Goal: Communication & Community: Answer question/provide support

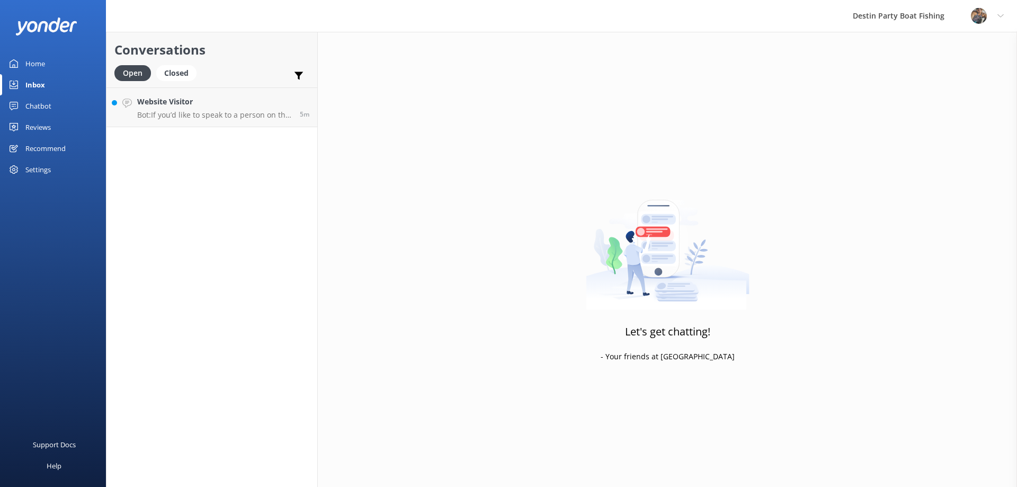
click at [151, 113] on p "Bot: If you’d like to speak to a person on the Destin Party Boat Fishing team, …" at bounding box center [214, 115] width 155 height 10
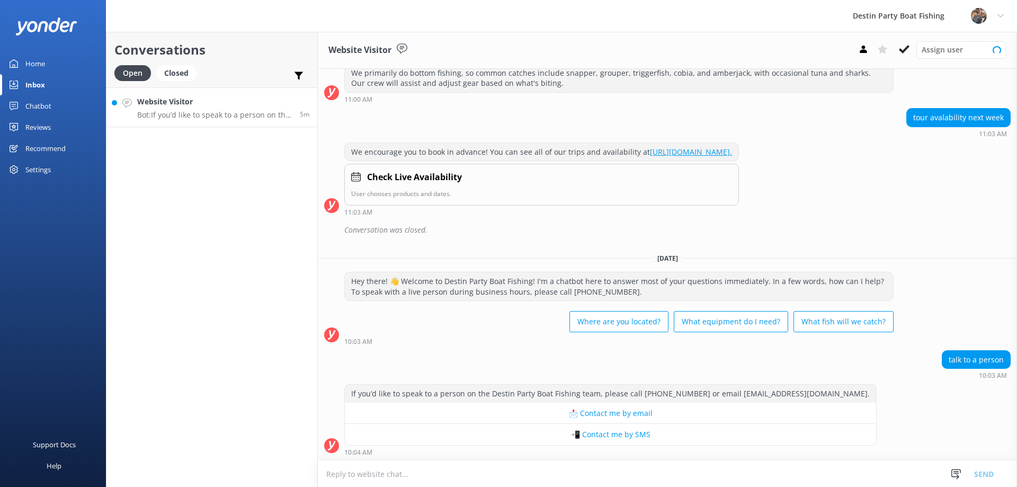
scroll to position [146, 0]
click at [364, 478] on textarea at bounding box center [667, 474] width 699 height 26
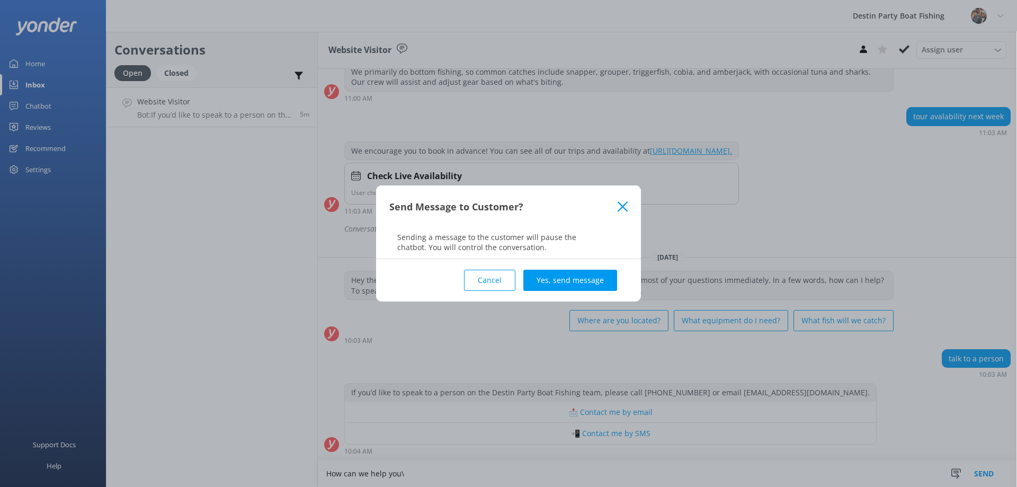
click at [496, 287] on button "Cancel" at bounding box center [489, 279] width 51 height 21
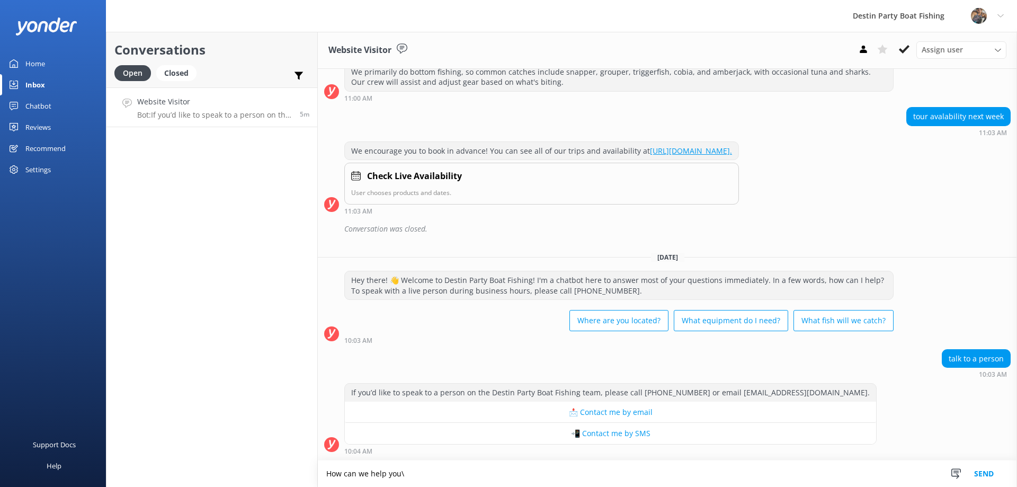
click at [466, 475] on textarea "How can we help you\" at bounding box center [667, 473] width 699 height 26
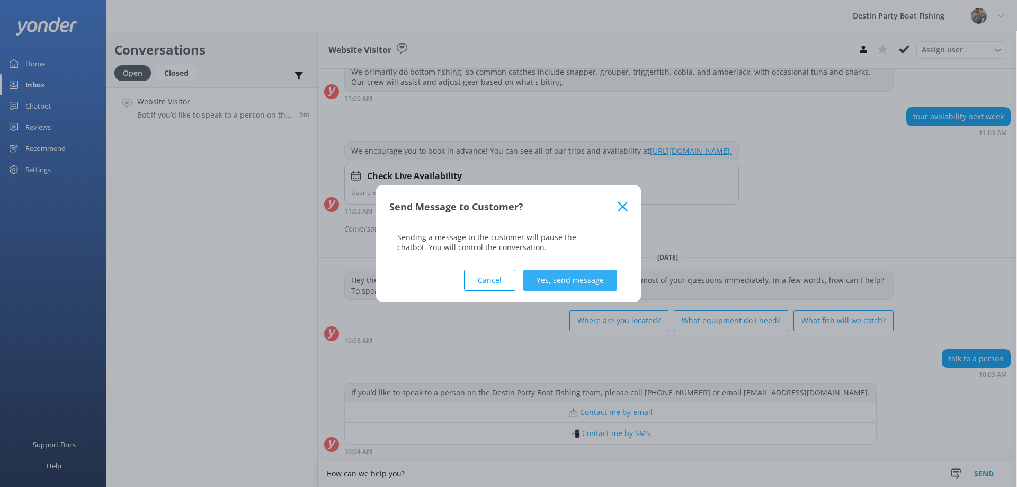
type textarea "How can we help you?"
click at [585, 276] on button "Yes, send message" at bounding box center [570, 279] width 94 height 21
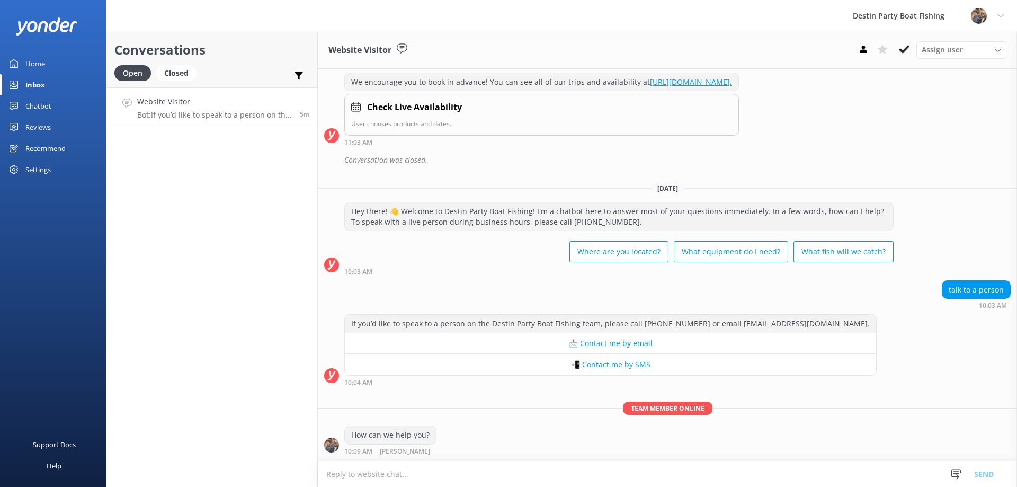
scroll to position [215, 0]
click at [466, 473] on textarea at bounding box center [667, 474] width 699 height 26
click at [40, 73] on div "Home" at bounding box center [35, 63] width 20 height 21
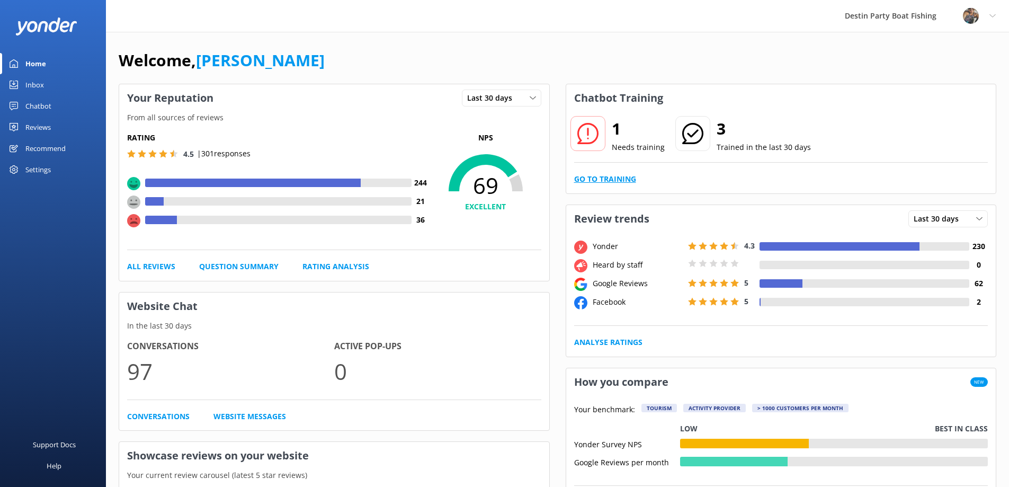
click at [612, 179] on link "Go to Training" at bounding box center [605, 179] width 62 height 12
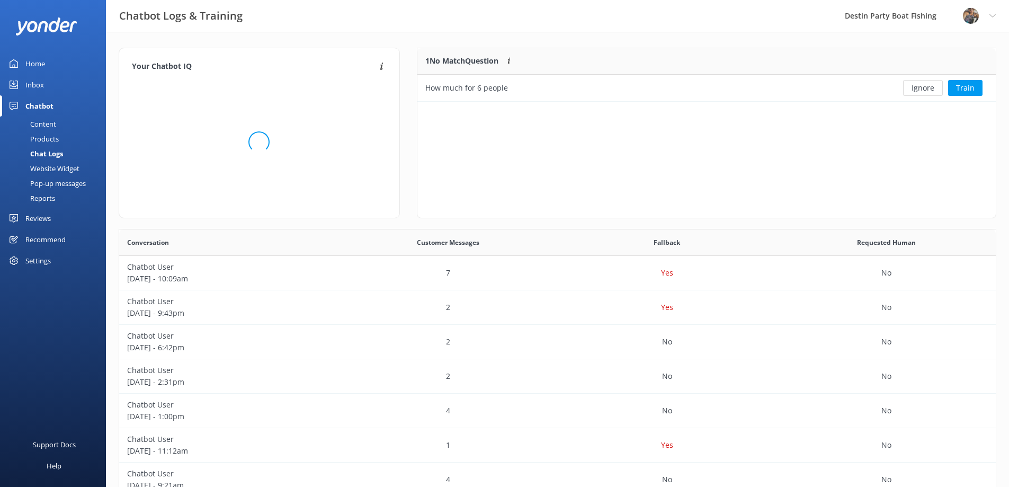
scroll to position [363, 868]
click at [925, 95] on button "Ignore" at bounding box center [923, 88] width 40 height 16
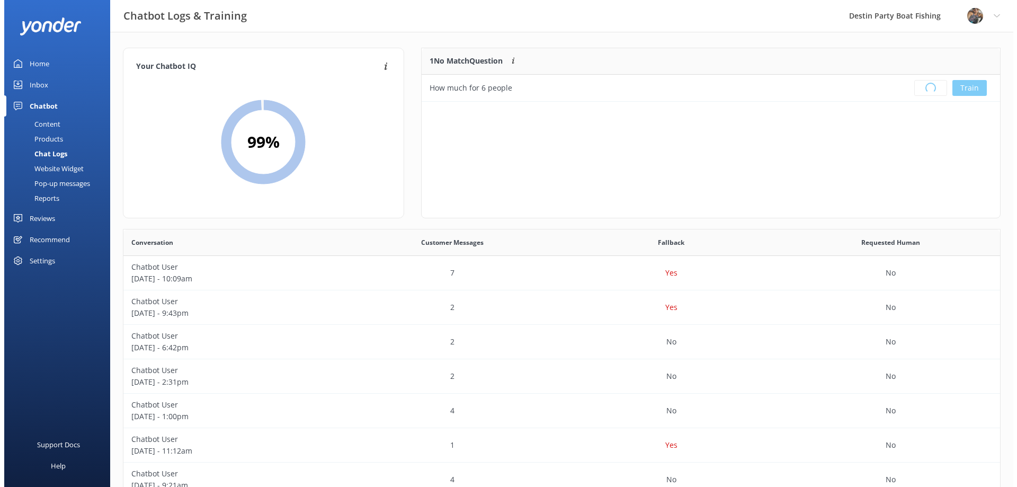
scroll to position [124, 570]
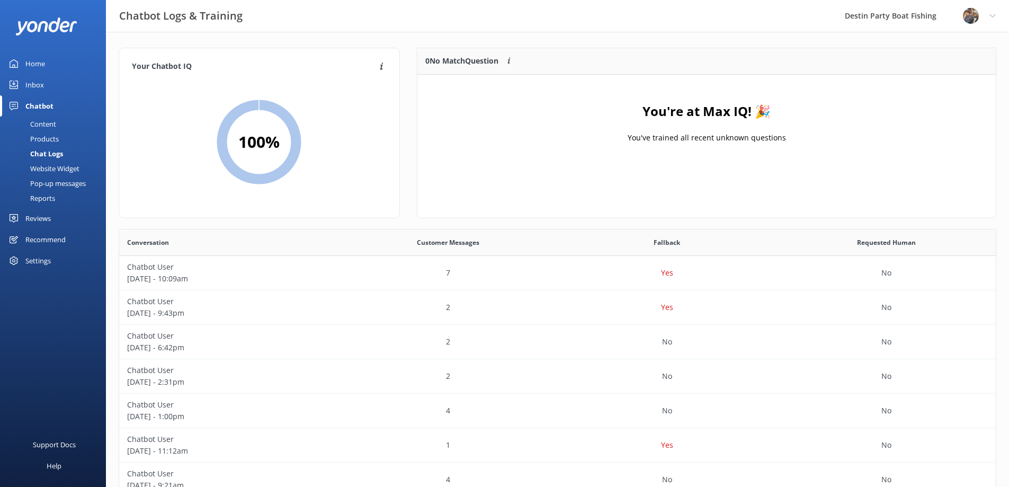
click at [18, 221] on link "Reviews" at bounding box center [53, 218] width 106 height 21
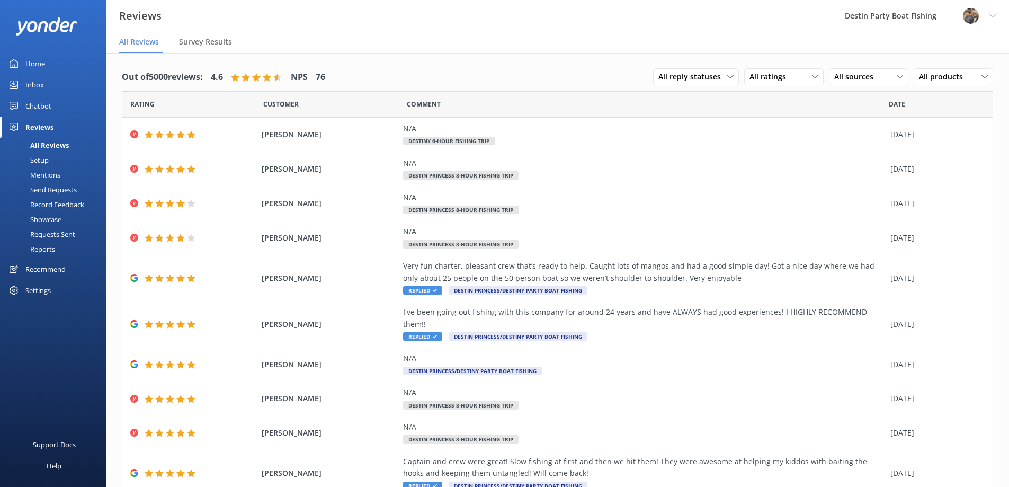
click at [27, 65] on div "Home" at bounding box center [35, 63] width 20 height 21
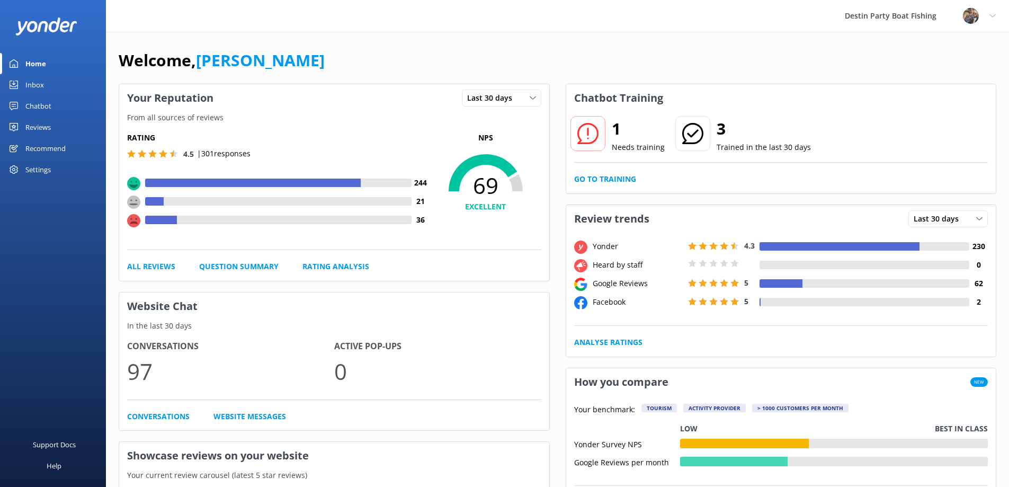
click at [42, 87] on div "Inbox" at bounding box center [34, 84] width 19 height 21
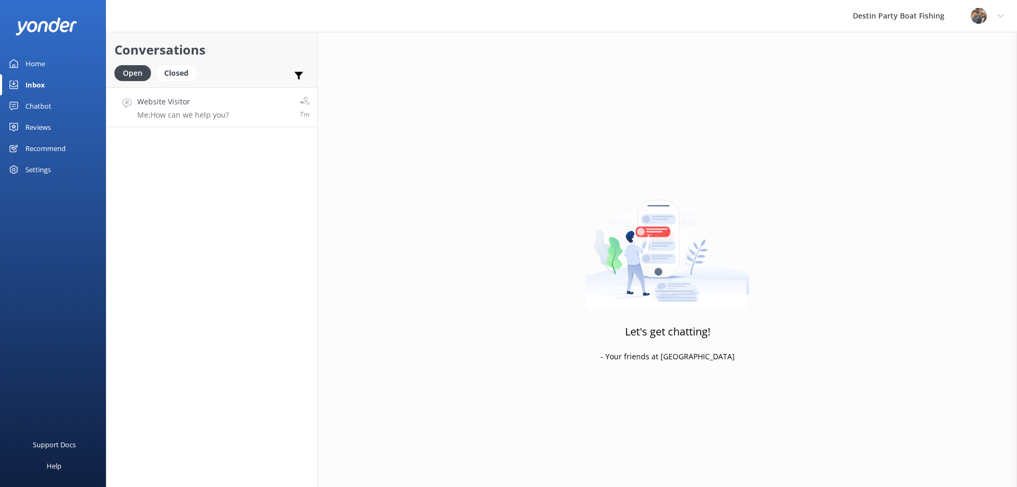
click at [236, 110] on link "Website Visitor Me: How can we help you? 7m" at bounding box center [211, 107] width 211 height 40
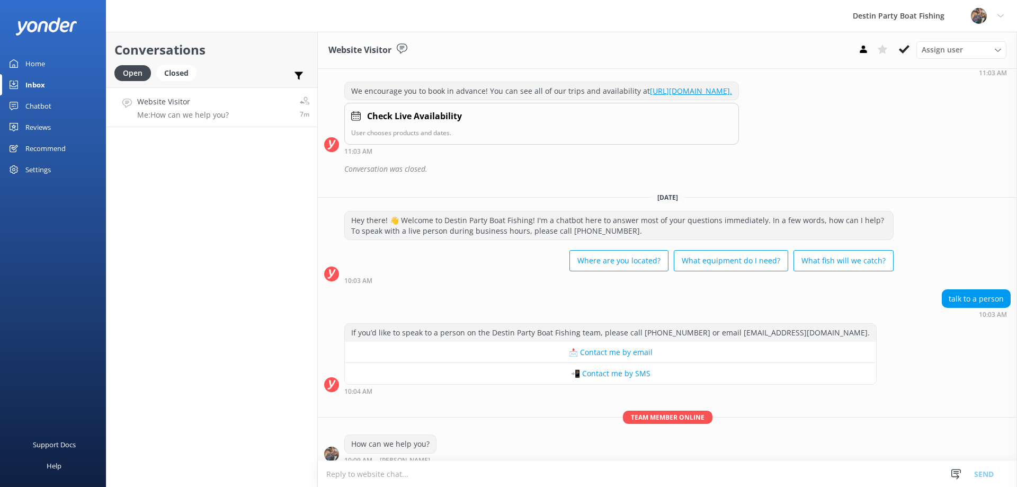
scroll to position [215, 0]
